Goal: Find specific page/section: Find specific page/section

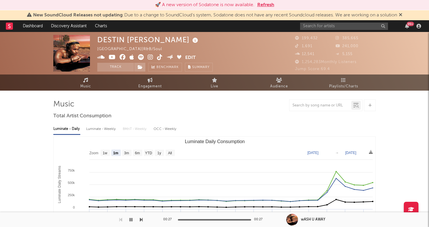
select select "1m"
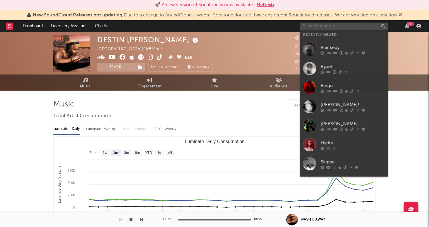
click at [321, 26] on input "text" at bounding box center [344, 26] width 88 height 7
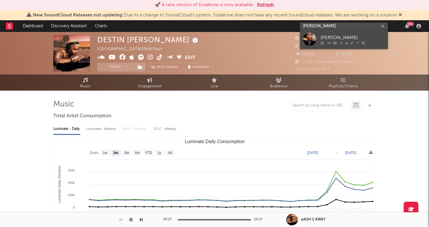
type input "[PERSON_NAME]"
click at [348, 40] on div "[PERSON_NAME]" at bounding box center [353, 37] width 65 height 7
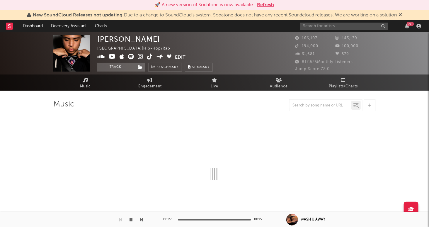
select select "6m"
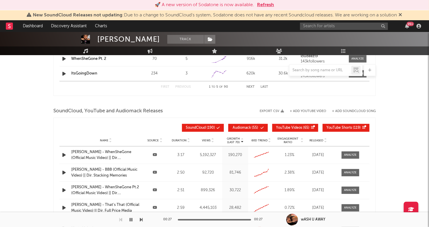
scroll to position [690, 0]
